Goal: Use online tool/utility: Utilize a website feature to perform a specific function

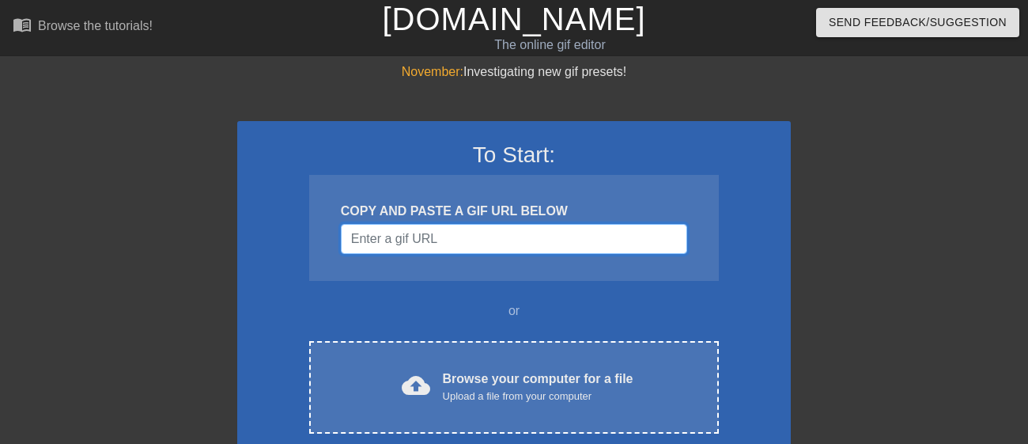
click at [393, 241] on input "Username" at bounding box center [514, 239] width 346 height 30
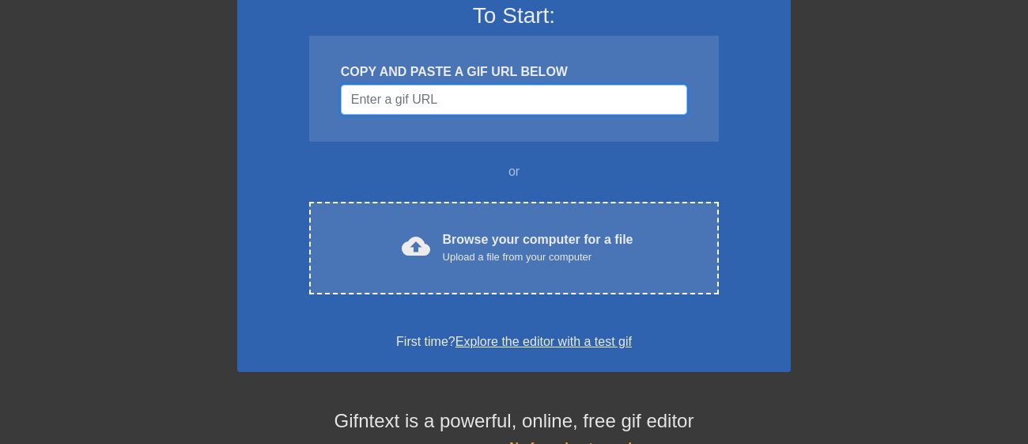
scroll to position [144, 0]
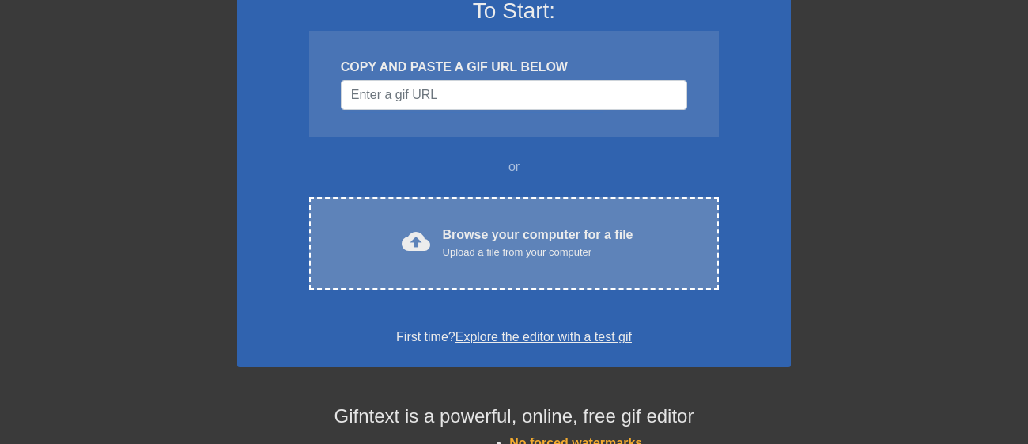
click at [430, 240] on span "cloud_upload" at bounding box center [416, 241] width 28 height 28
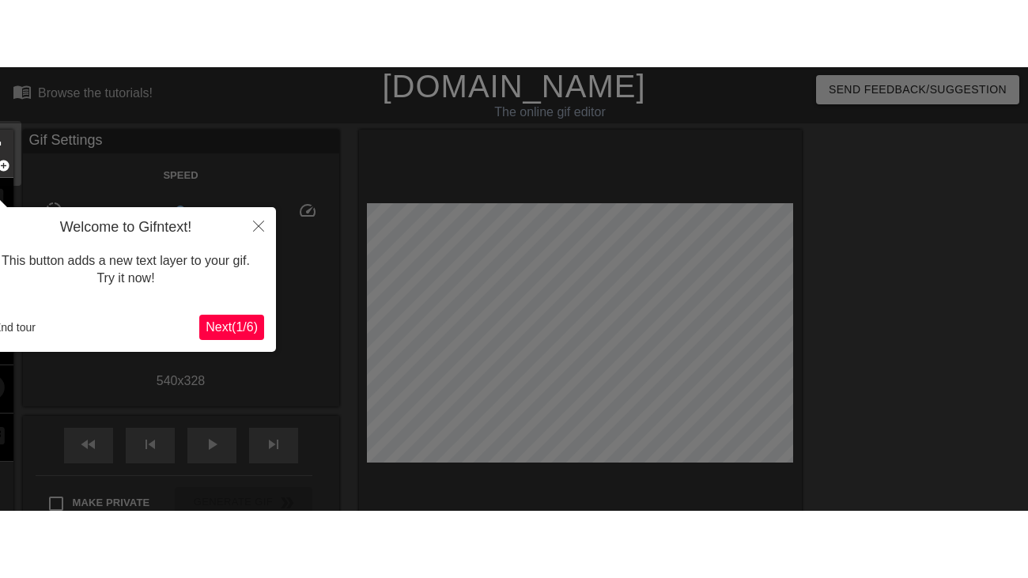
scroll to position [38, 0]
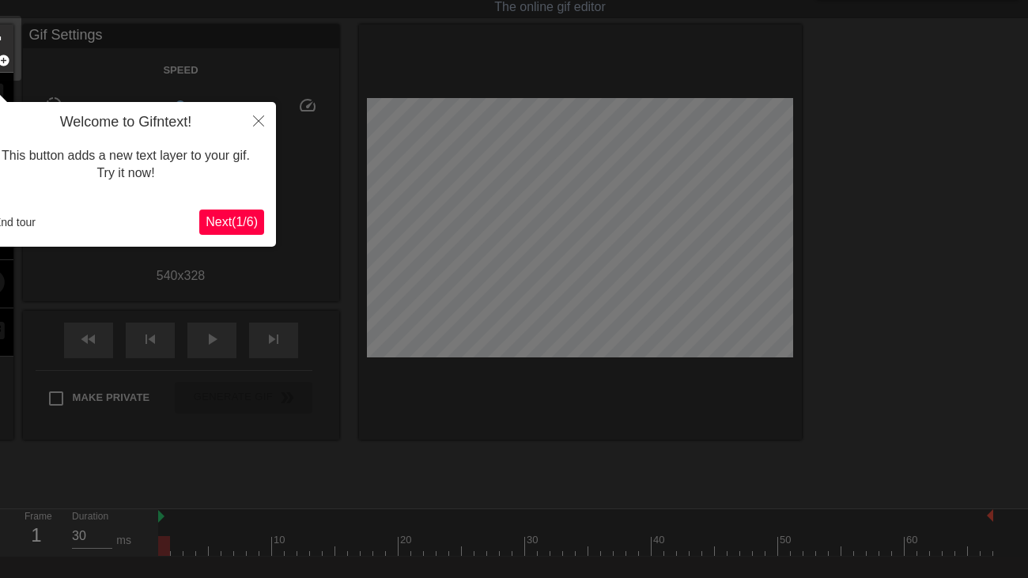
click at [227, 215] on span "Next ( 1 / 6 )" at bounding box center [232, 221] width 52 height 13
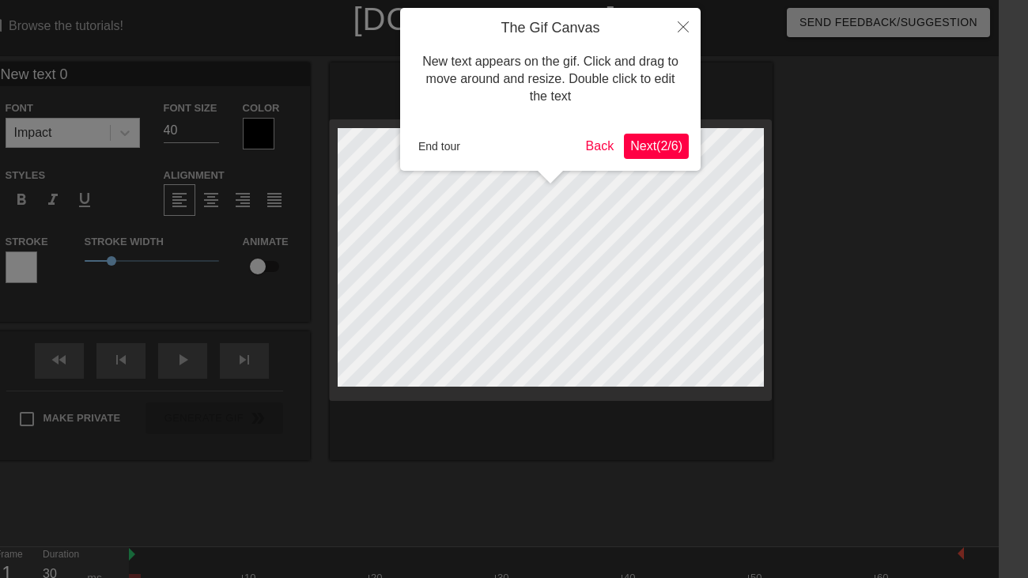
scroll to position [0, 0]
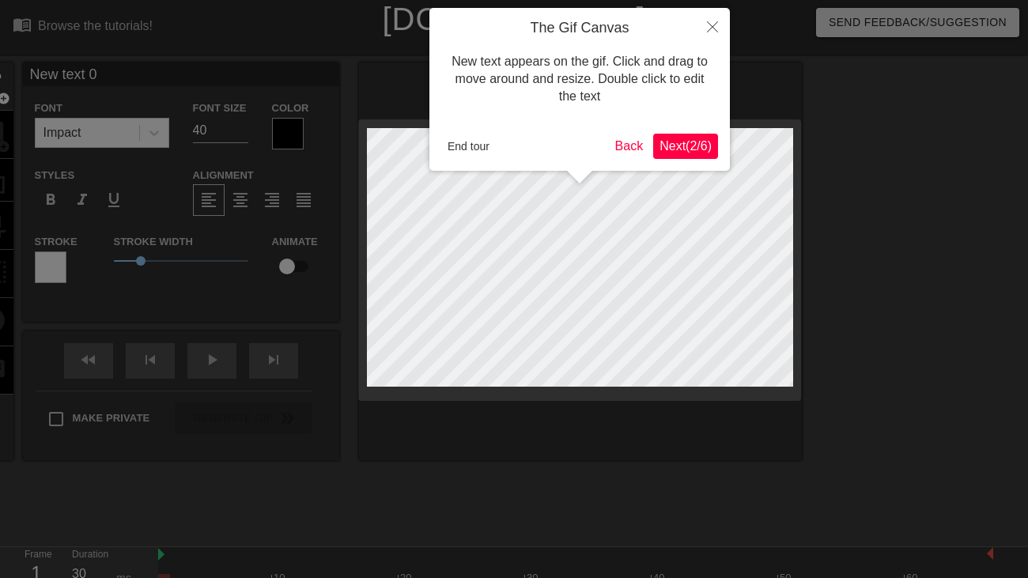
click at [698, 145] on span "Next ( 2 / 6 )" at bounding box center [686, 145] width 52 height 13
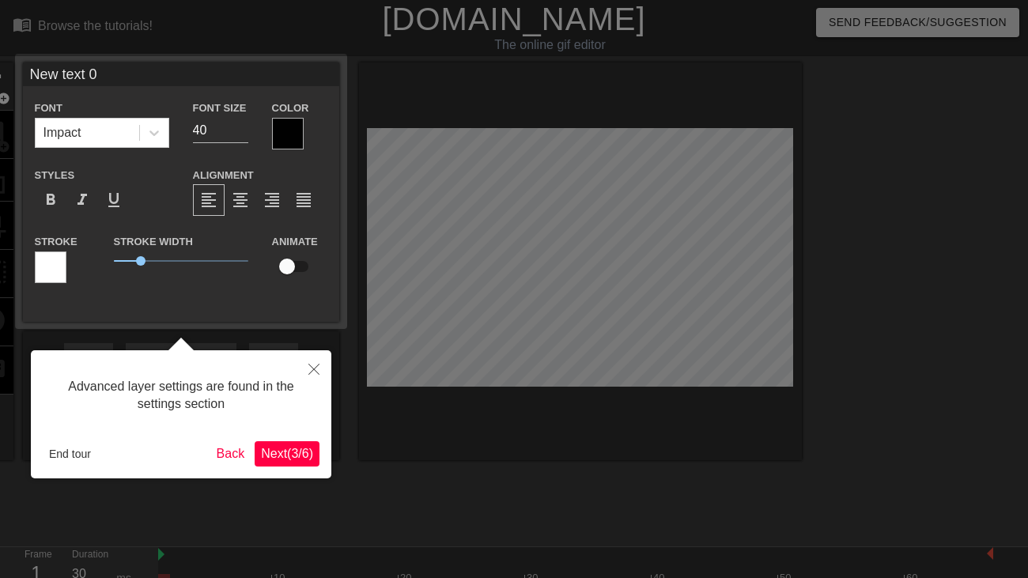
scroll to position [38, 0]
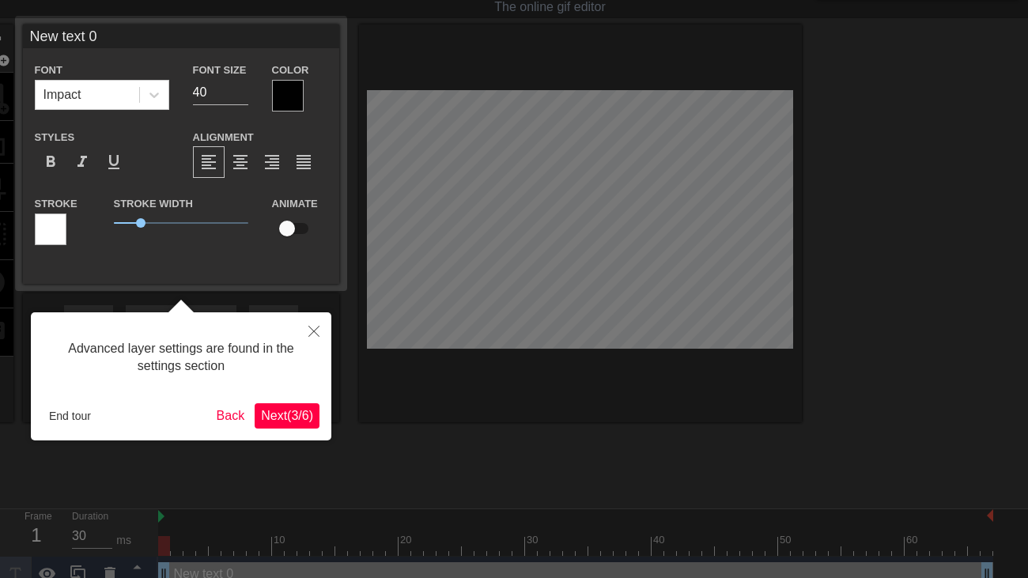
click at [303, 421] on span "Next ( 3 / 6 )" at bounding box center [287, 415] width 52 height 13
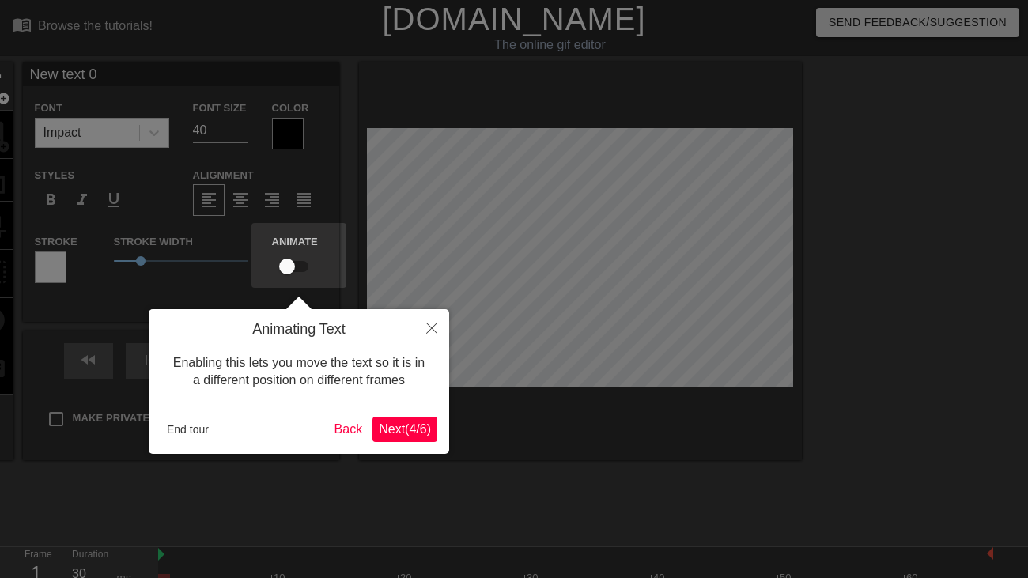
click at [405, 436] on span "Next ( 4 / 6 )" at bounding box center [405, 428] width 52 height 13
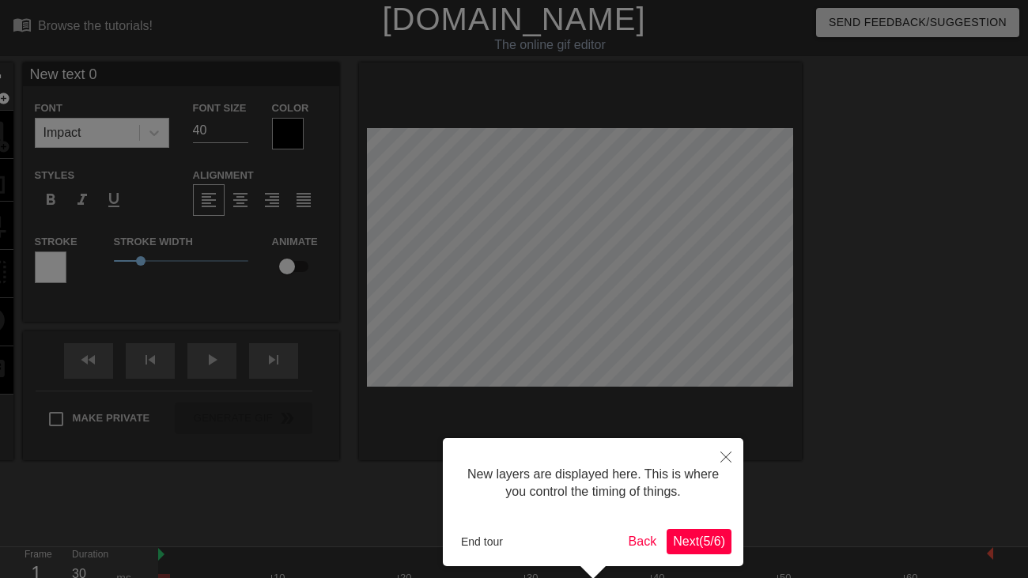
scroll to position [66, 0]
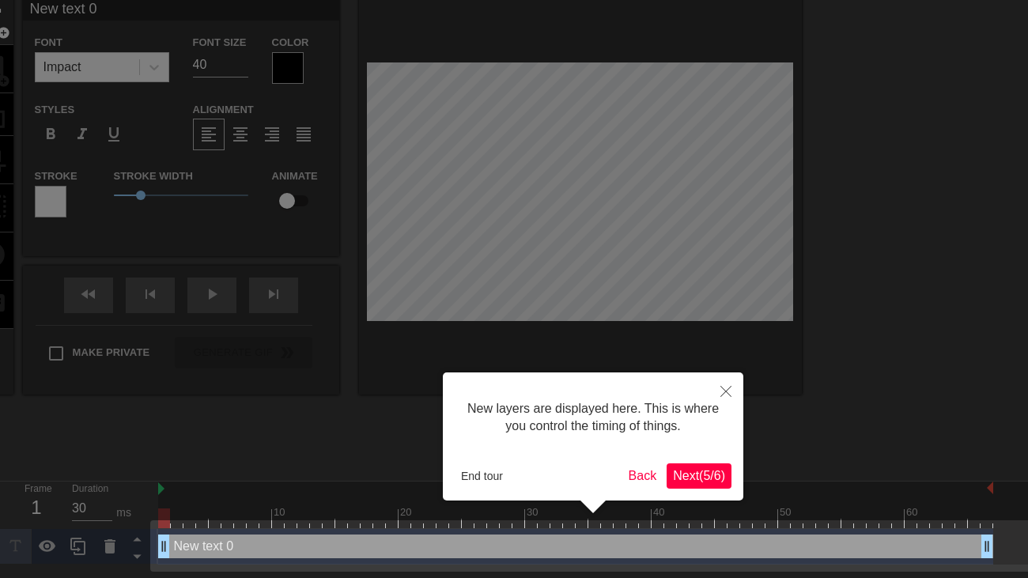
click at [722, 443] on span "Next ( 5 / 6 )" at bounding box center [699, 475] width 52 height 13
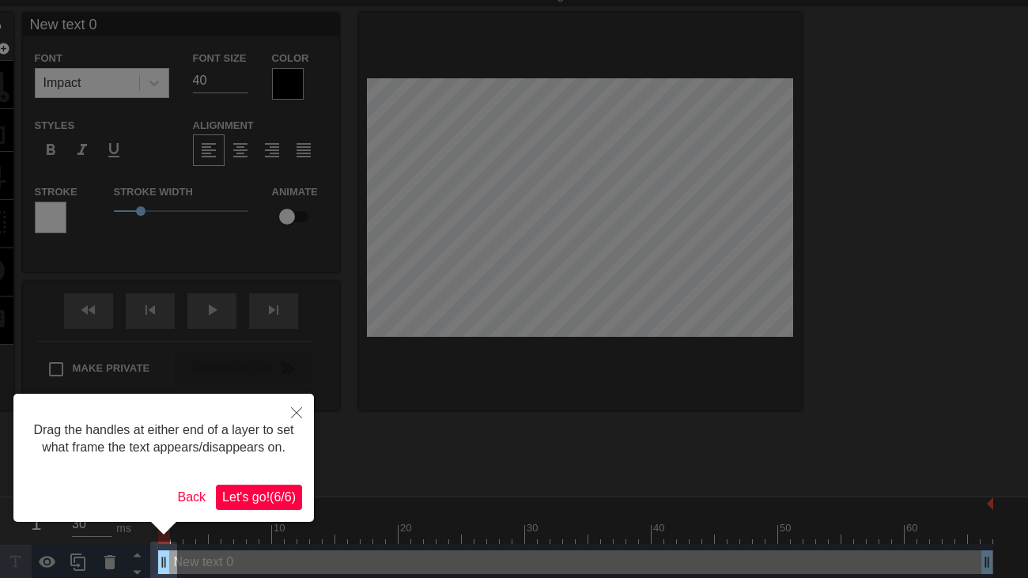
scroll to position [60, 0]
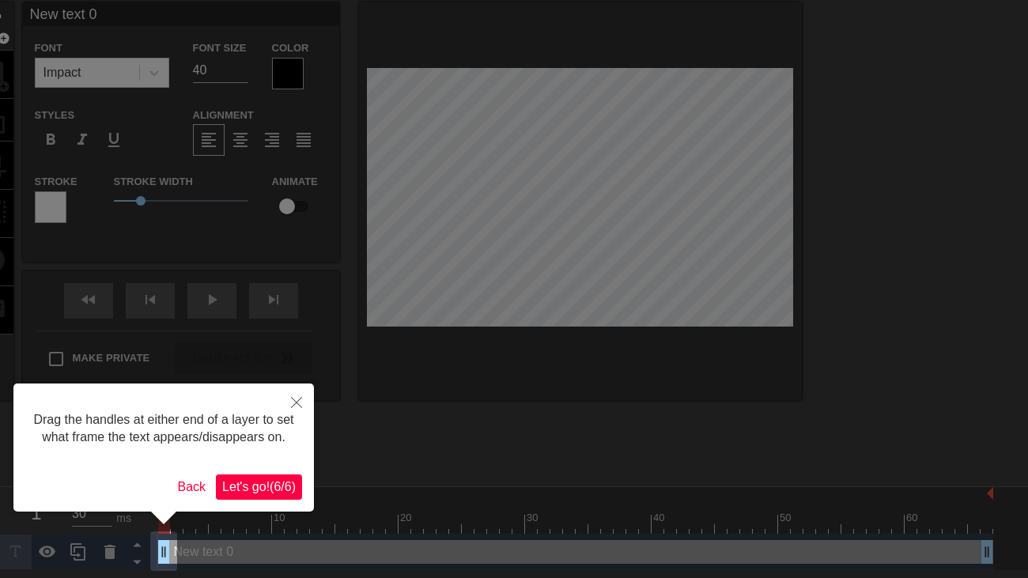
click at [259, 443] on span "Let's go! ( 6 / 6 )" at bounding box center [259, 486] width 74 height 13
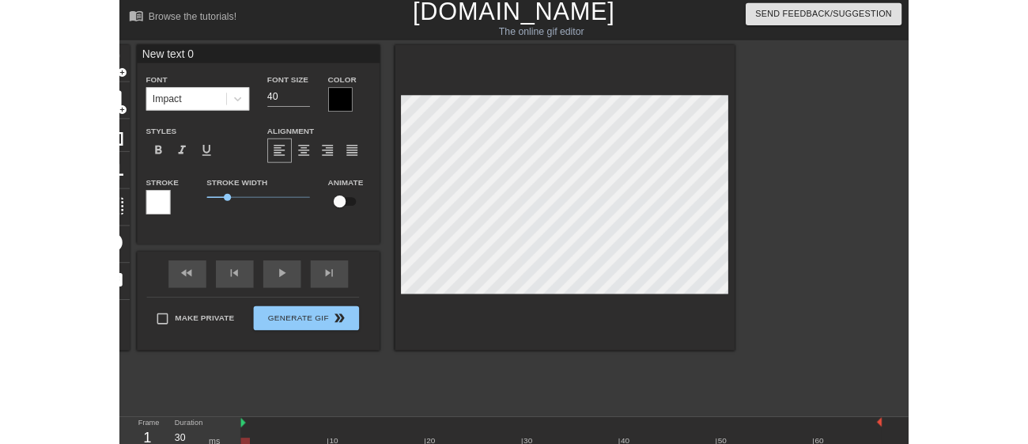
scroll to position [0, 0]
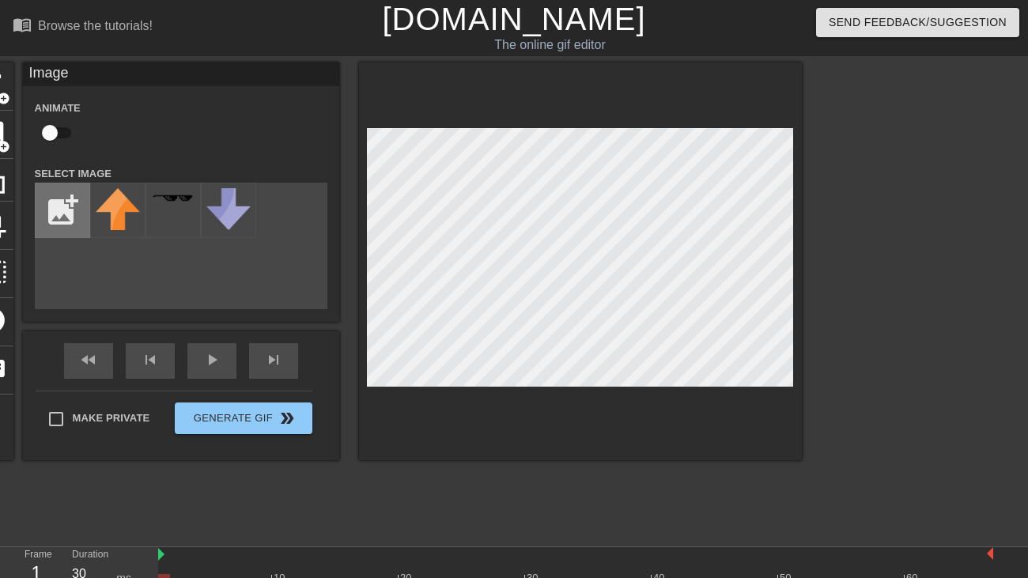
click at [63, 197] on input "file" at bounding box center [63, 210] width 54 height 54
type input "C:\fakepath\big_stamp_template_by_amerindub_d3dphgr-pre.png"
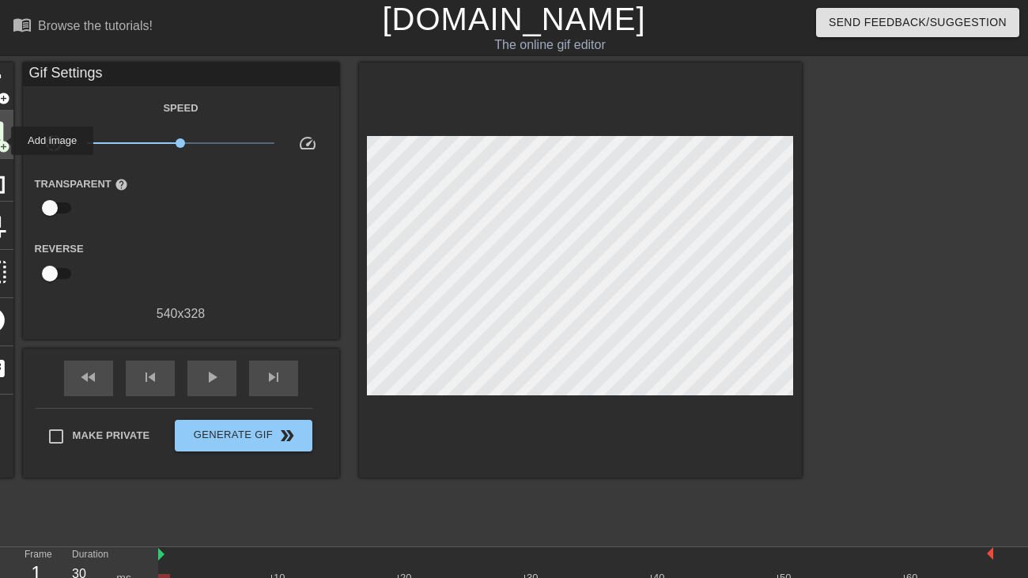
click at [1, 141] on span "add_circle" at bounding box center [3, 146] width 13 height 13
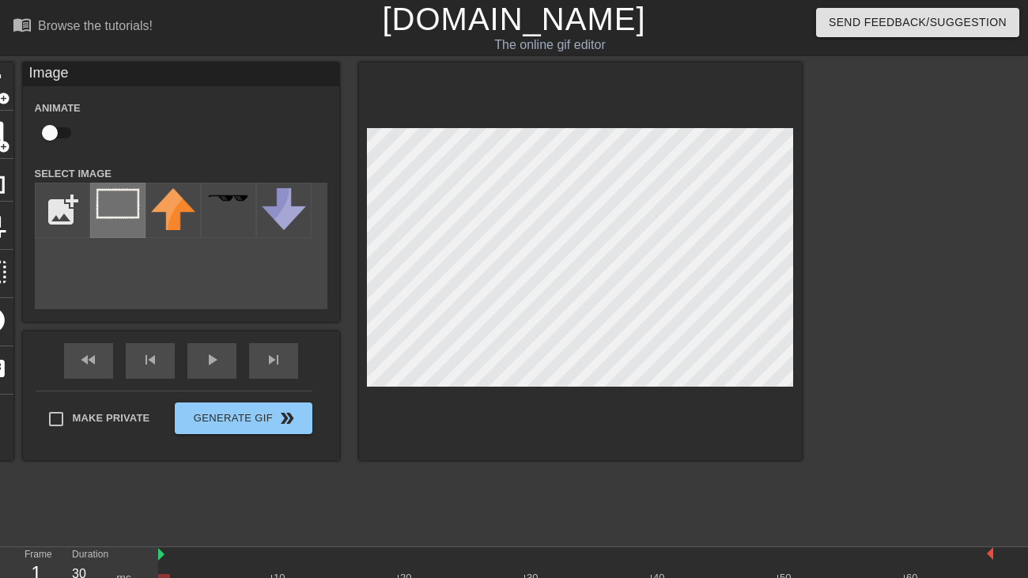
click at [123, 220] on div at bounding box center [117, 210] width 55 height 55
click at [781, 388] on div at bounding box center [580, 261] width 443 height 398
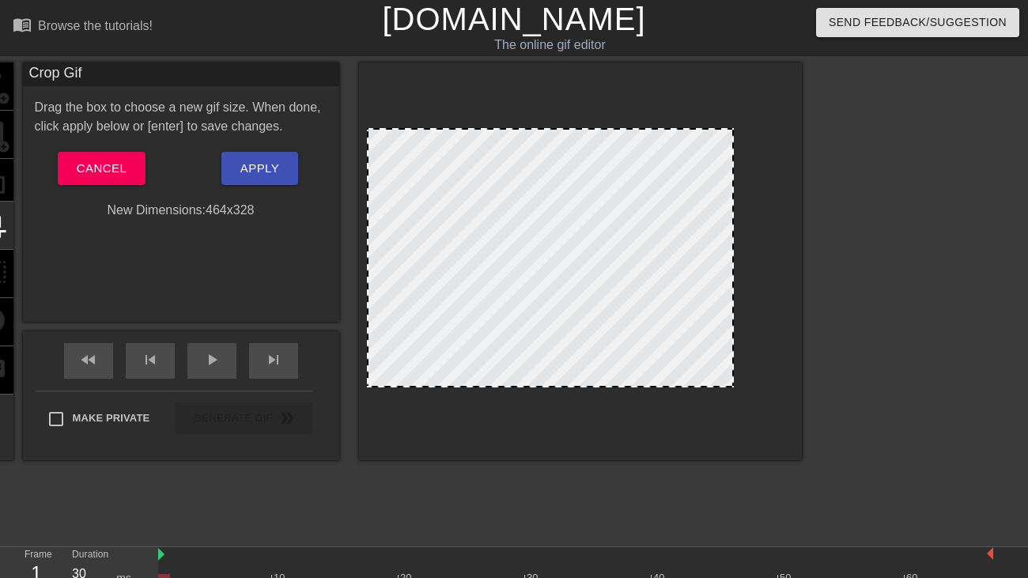
drag, startPoint x: 792, startPoint y: 255, endPoint x: 732, endPoint y: 255, distance: 60.1
